Goal: Contribute content: Contribute content

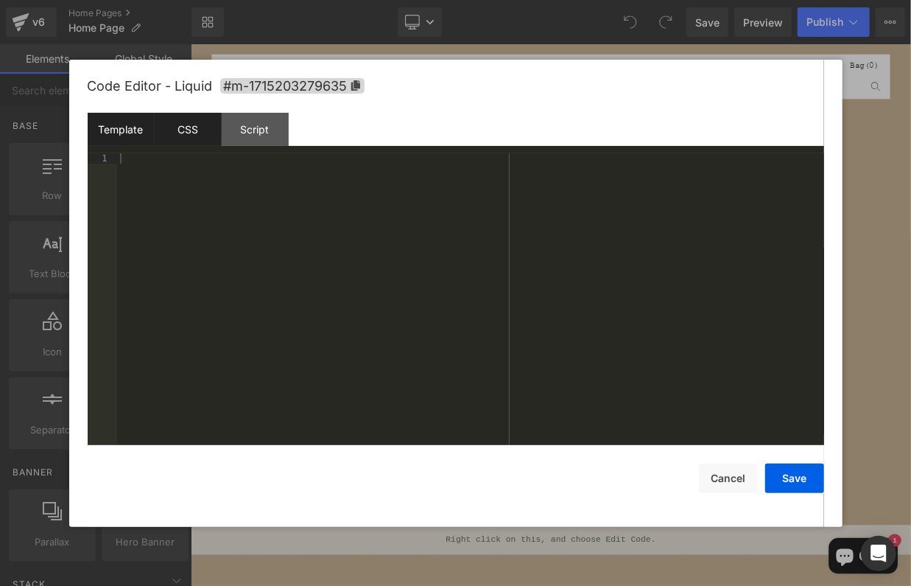
click at [206, 119] on div "CSS" at bounding box center [188, 129] width 67 height 33
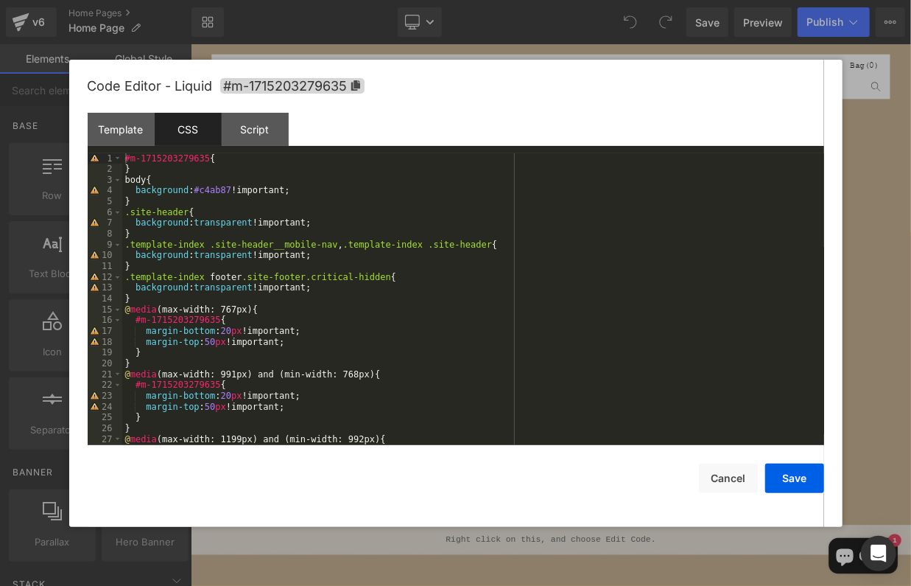
click at [222, 189] on div "#m-1715203279635 { } body { background : #c4ab87 !important; } .site-header { b…" at bounding box center [473, 309] width 702 height 313
click at [793, 488] on button "Save" at bounding box center [794, 477] width 59 height 29
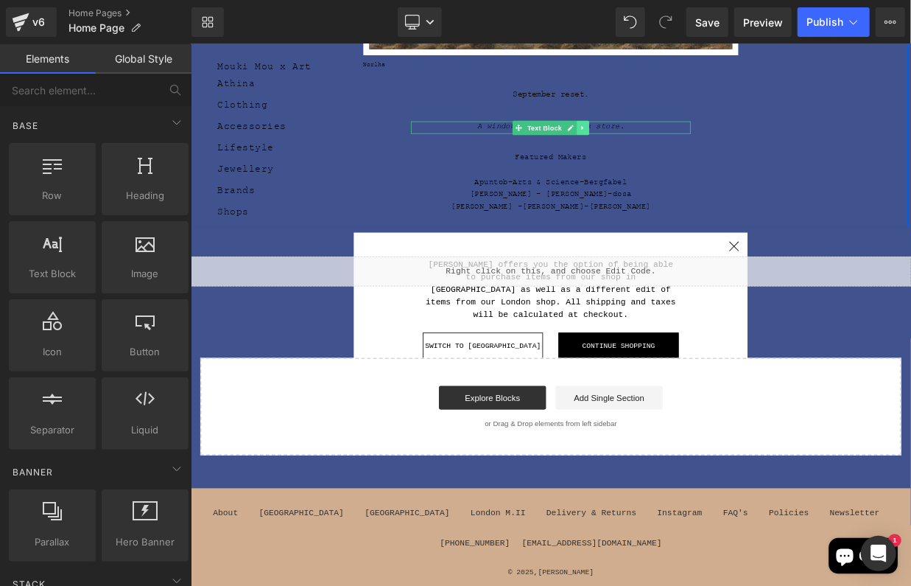
scroll to position [304, 0]
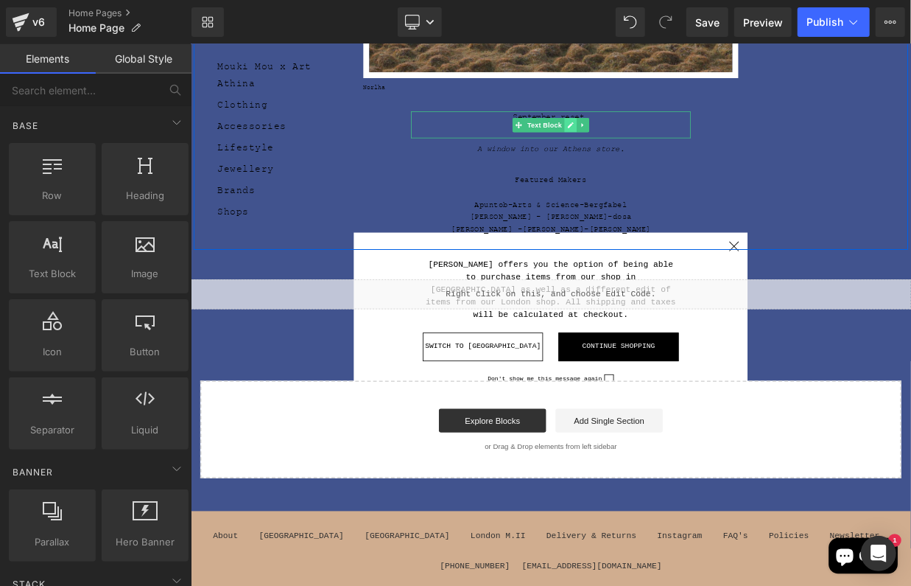
click at [661, 142] on icon at bounding box center [659, 143] width 7 height 7
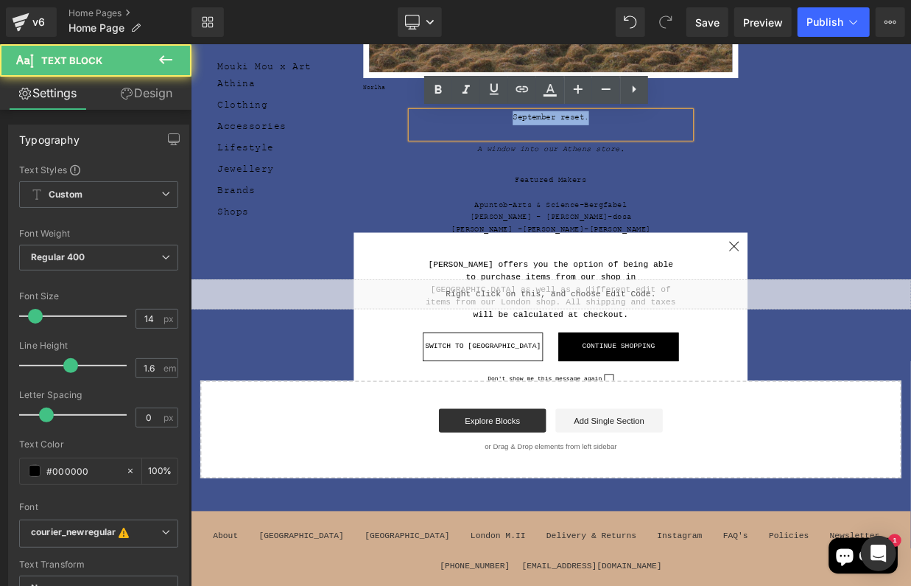
drag, startPoint x: 707, startPoint y: 136, endPoint x: 562, endPoint y: 121, distance: 145.9
click at [562, 121] on div "Image Norlha Text Block September reset. Text Block A window into our Athens st…" at bounding box center [636, 54] width 884 height 486
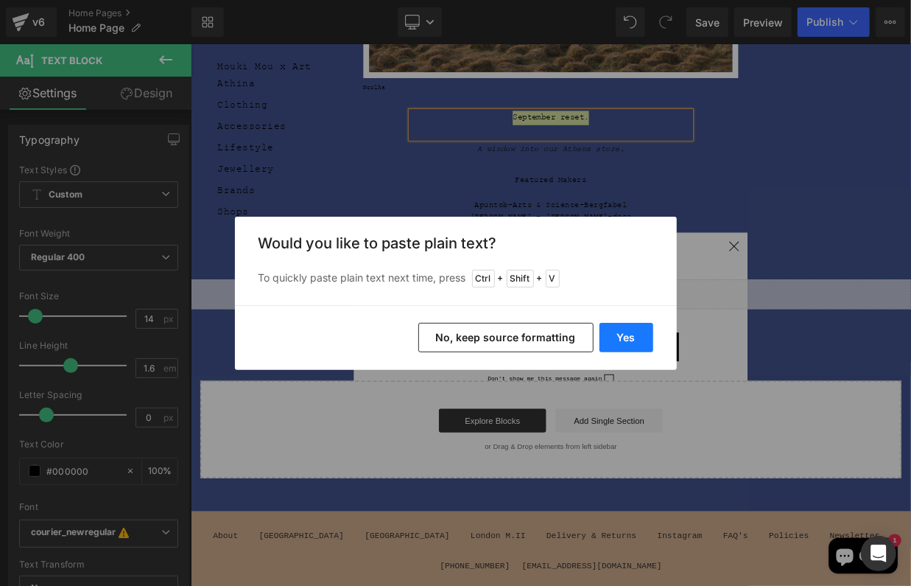
click at [631, 346] on button "Yes" at bounding box center [627, 337] width 54 height 29
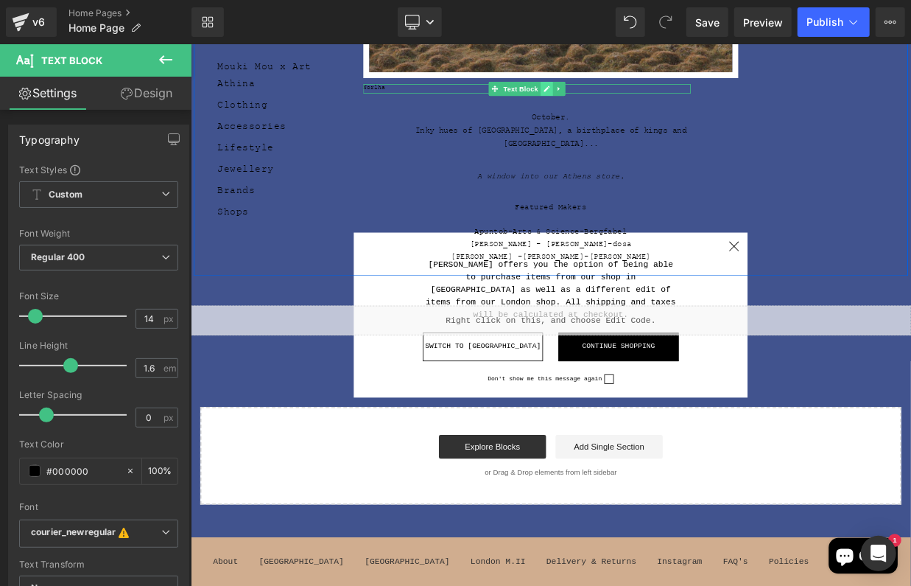
click at [637, 99] on link at bounding box center [630, 99] width 15 height 18
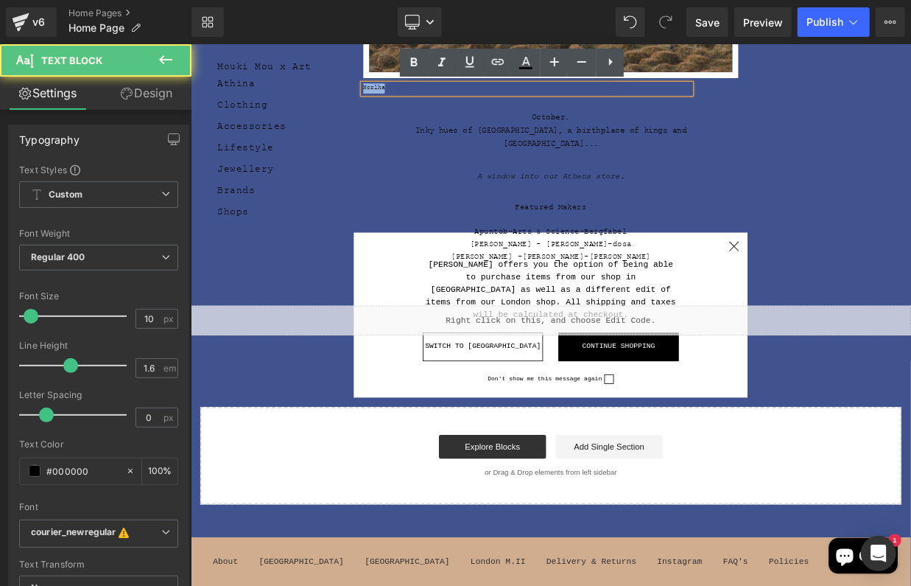
drag, startPoint x: 457, startPoint y: 100, endPoint x: 370, endPoint y: 97, distance: 87.0
click at [370, 97] on div "Image Norlha Text Block October. Inky hues of [GEOGRAPHIC_DATA], a birthplace o…" at bounding box center [636, 70] width 884 height 519
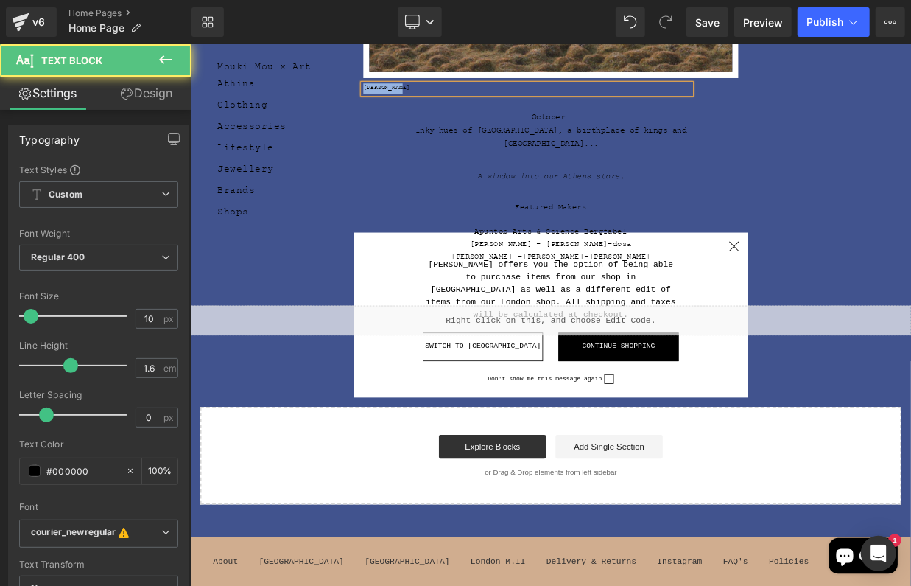
drag, startPoint x: 476, startPoint y: 99, endPoint x: 354, endPoint y: 98, distance: 122.3
click at [354, 98] on div "Image [PERSON_NAME] Text Block October. Inky hues of [GEOGRAPHIC_DATA], a birth…" at bounding box center [636, 70] width 884 height 519
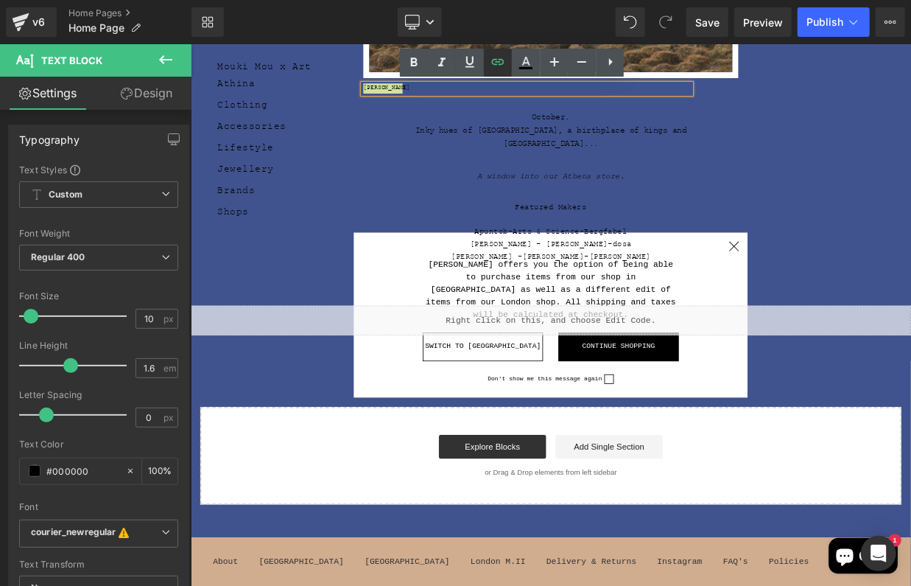
click at [502, 57] on icon at bounding box center [498, 62] width 18 height 18
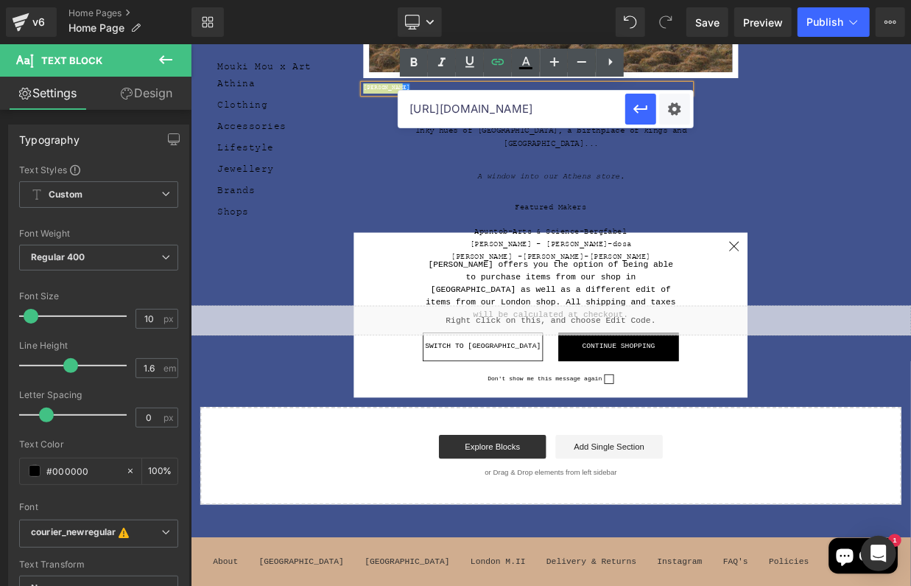
drag, startPoint x: 580, startPoint y: 111, endPoint x: 403, endPoint y: 105, distance: 176.9
click at [403, 105] on input "[URL][DOMAIN_NAME]" at bounding box center [512, 109] width 227 height 37
paste input "[URL][DOMAIN_NAME]"
type input "[URL][DOMAIN_NAME]"
click at [636, 116] on icon "button" at bounding box center [641, 109] width 18 height 18
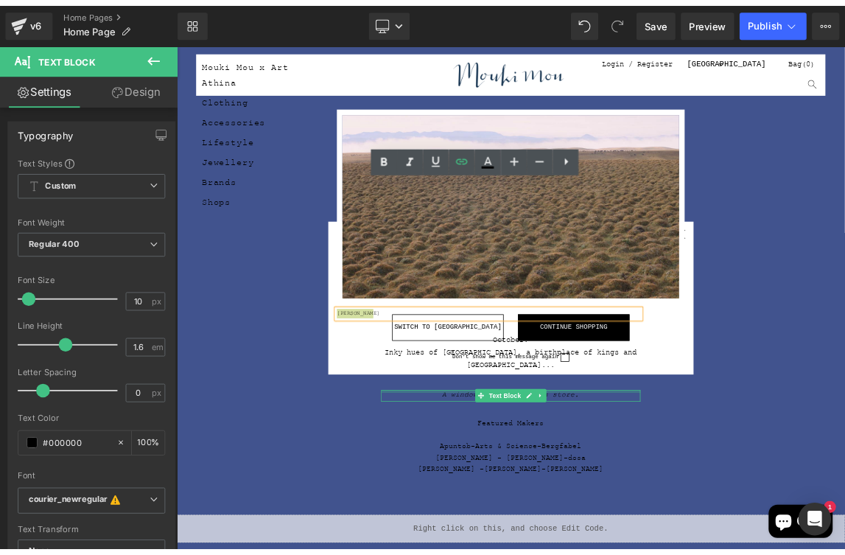
scroll to position [0, 0]
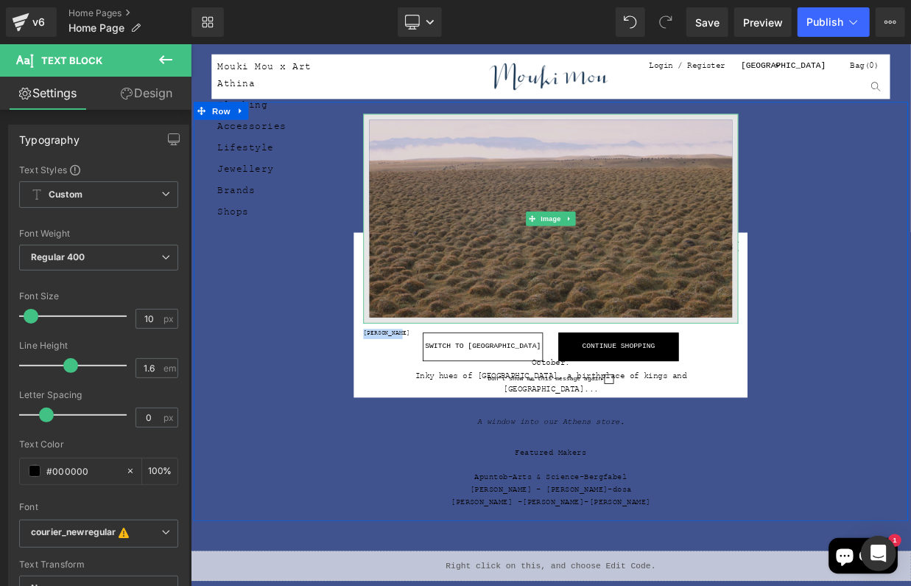
click at [547, 272] on img at bounding box center [636, 259] width 464 height 259
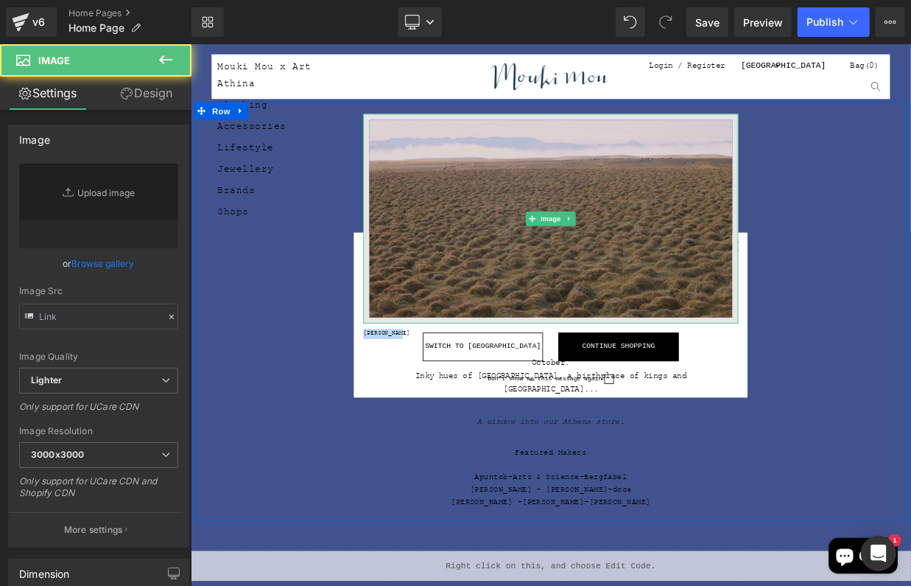
type input "[URL][DOMAIN_NAME]"
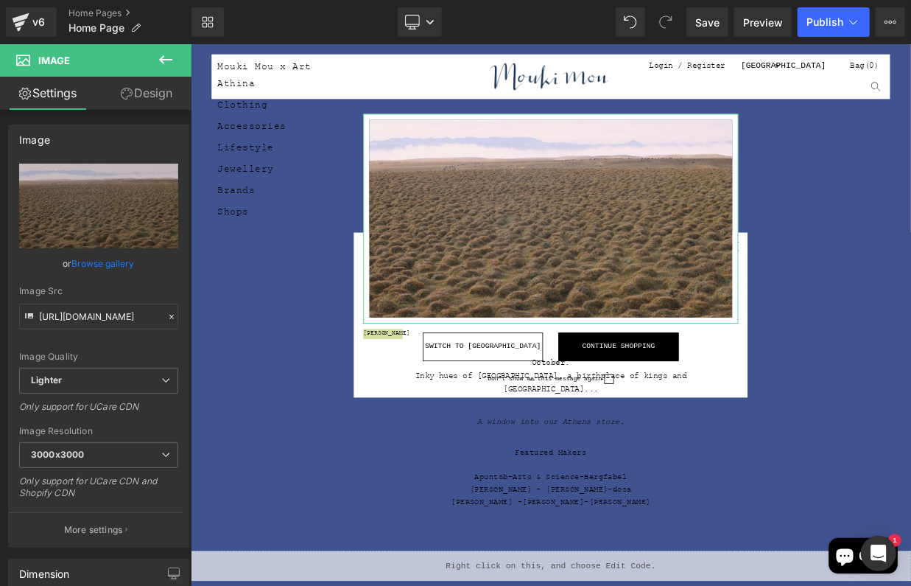
click at [113, 267] on link "Browse gallery" at bounding box center [103, 263] width 63 height 26
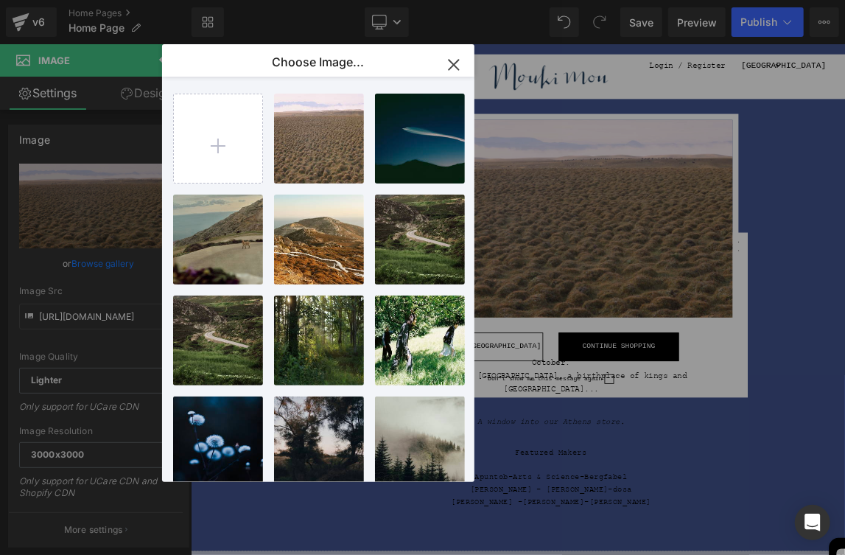
type input "C:\fakepath\7a9f373b-c4a2-4a1c-c305-d77032c1309a.jpg"
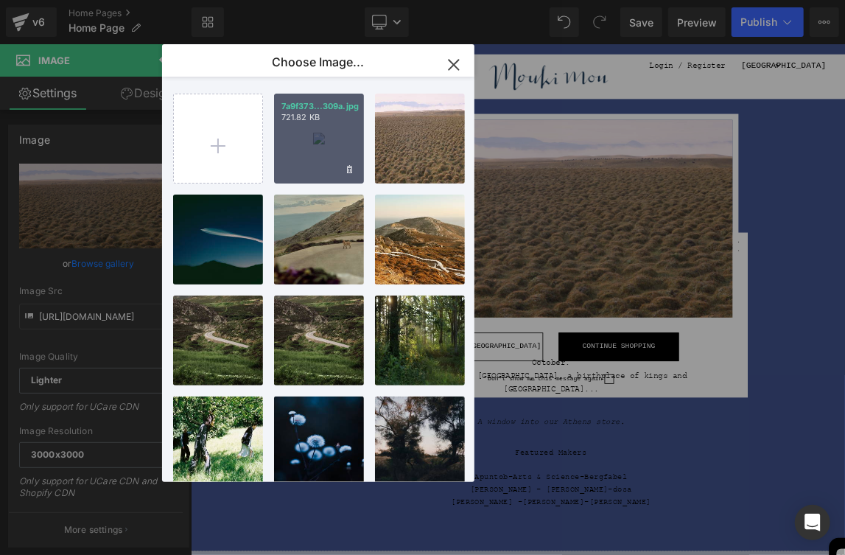
click at [336, 136] on div "7a9f373...309a.jpg 721.82 KB" at bounding box center [319, 139] width 90 height 90
type input "[URL][DOMAIN_NAME]"
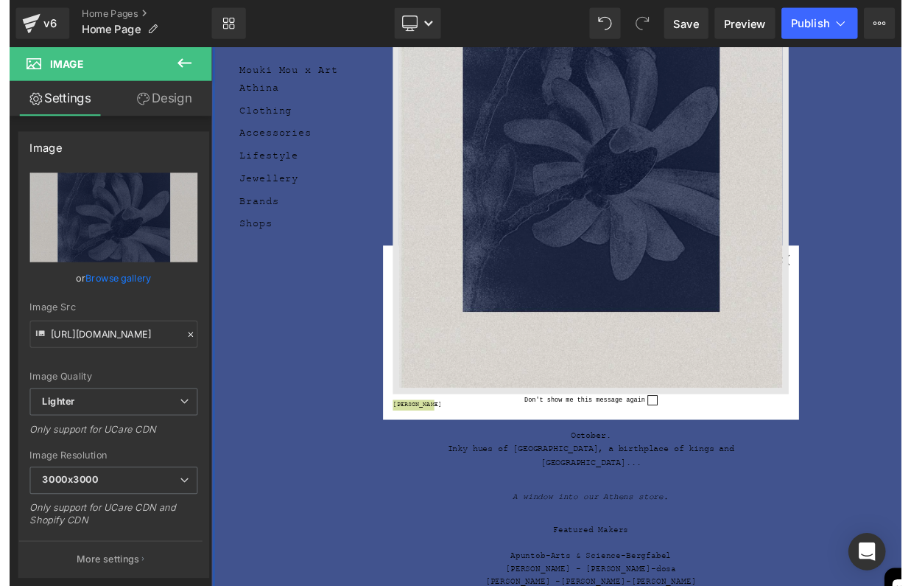
scroll to position [229, 0]
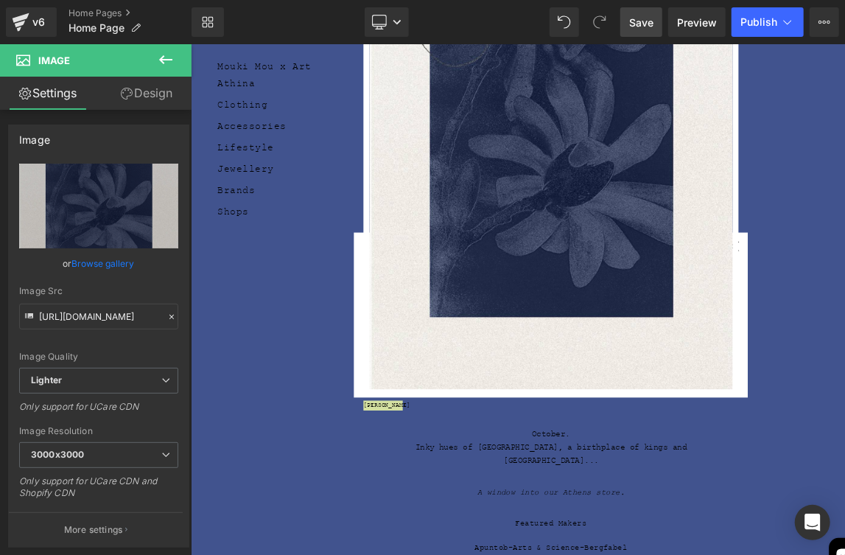
click at [645, 19] on span "Save" at bounding box center [641, 22] width 24 height 15
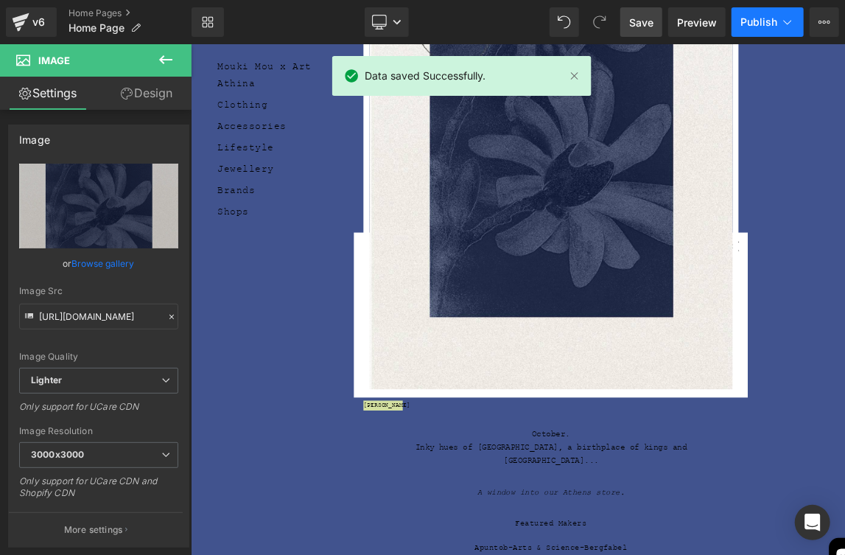
click at [772, 26] on span "Publish" at bounding box center [758, 22] width 37 height 12
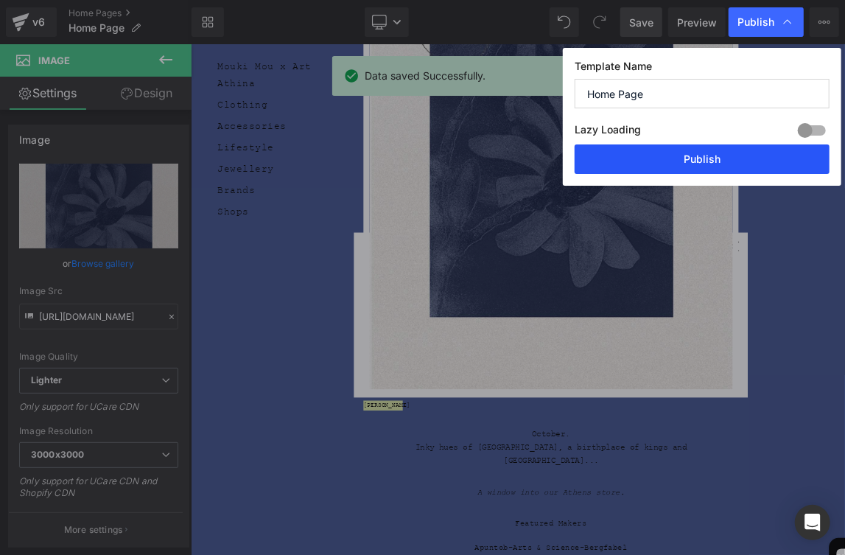
click at [727, 166] on button "Publish" at bounding box center [702, 158] width 255 height 29
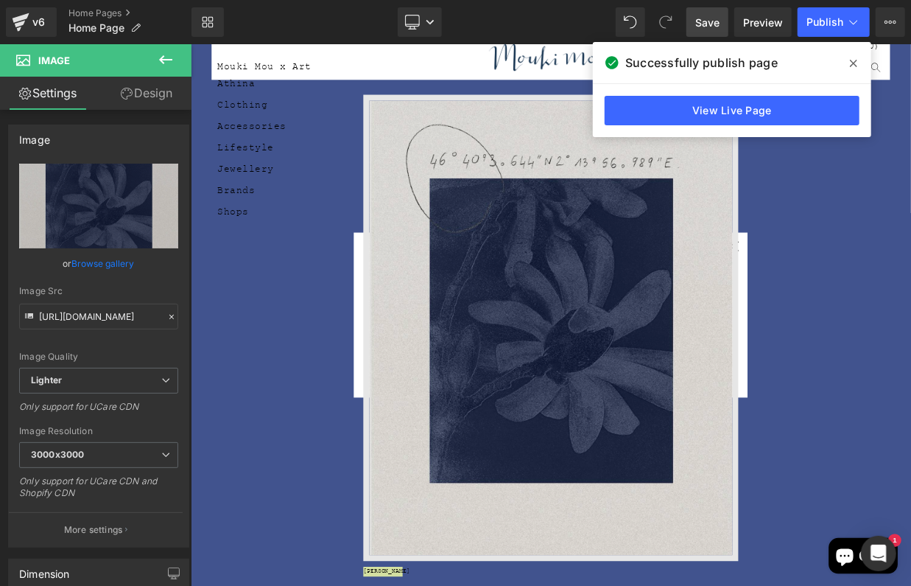
scroll to position [0, 0]
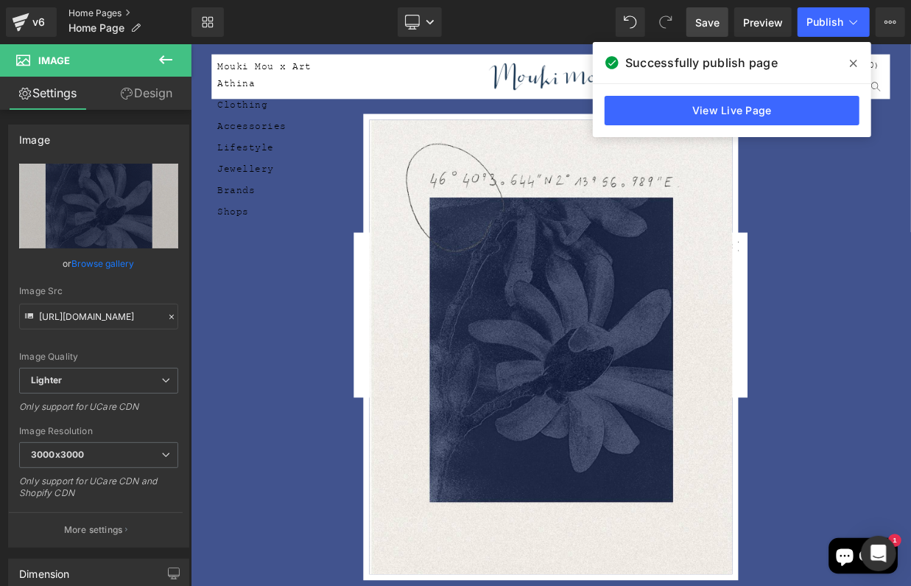
click at [98, 13] on link "Home Pages" at bounding box center [130, 13] width 123 height 12
